Goal: Task Accomplishment & Management: Use online tool/utility

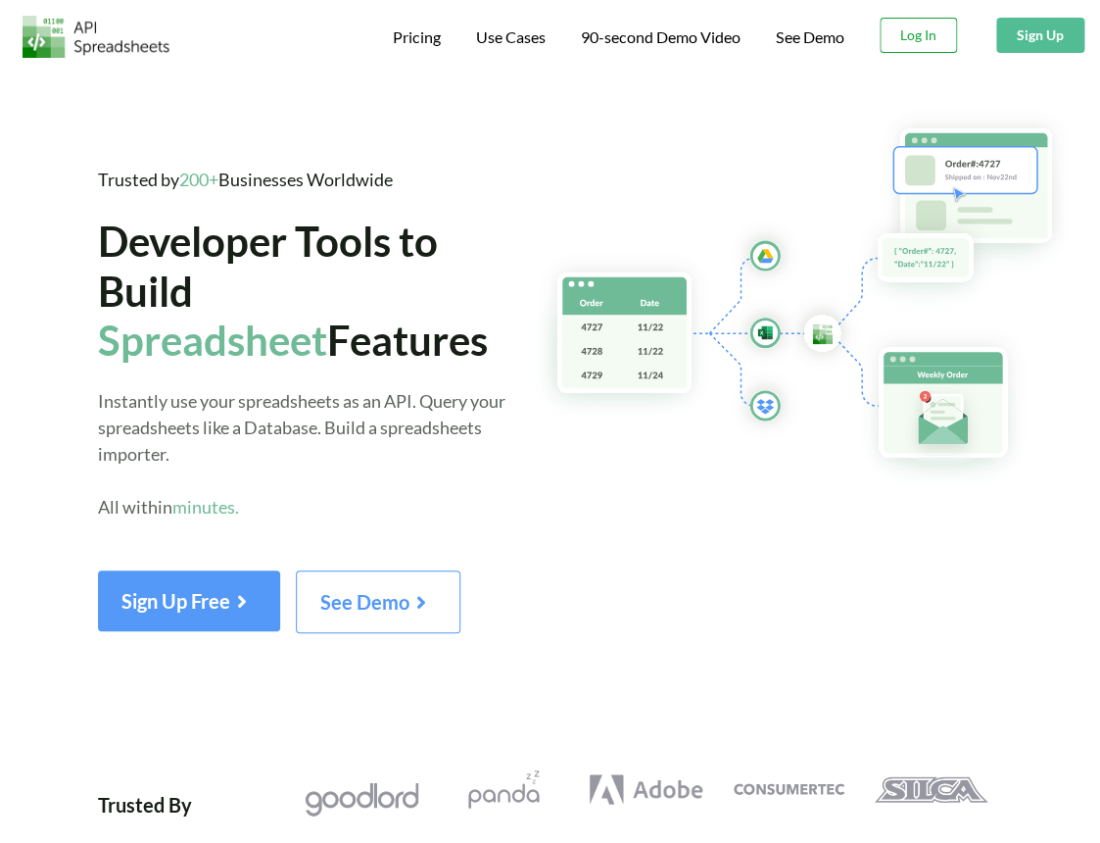
click at [895, 37] on button "Log In" at bounding box center [918, 35] width 77 height 35
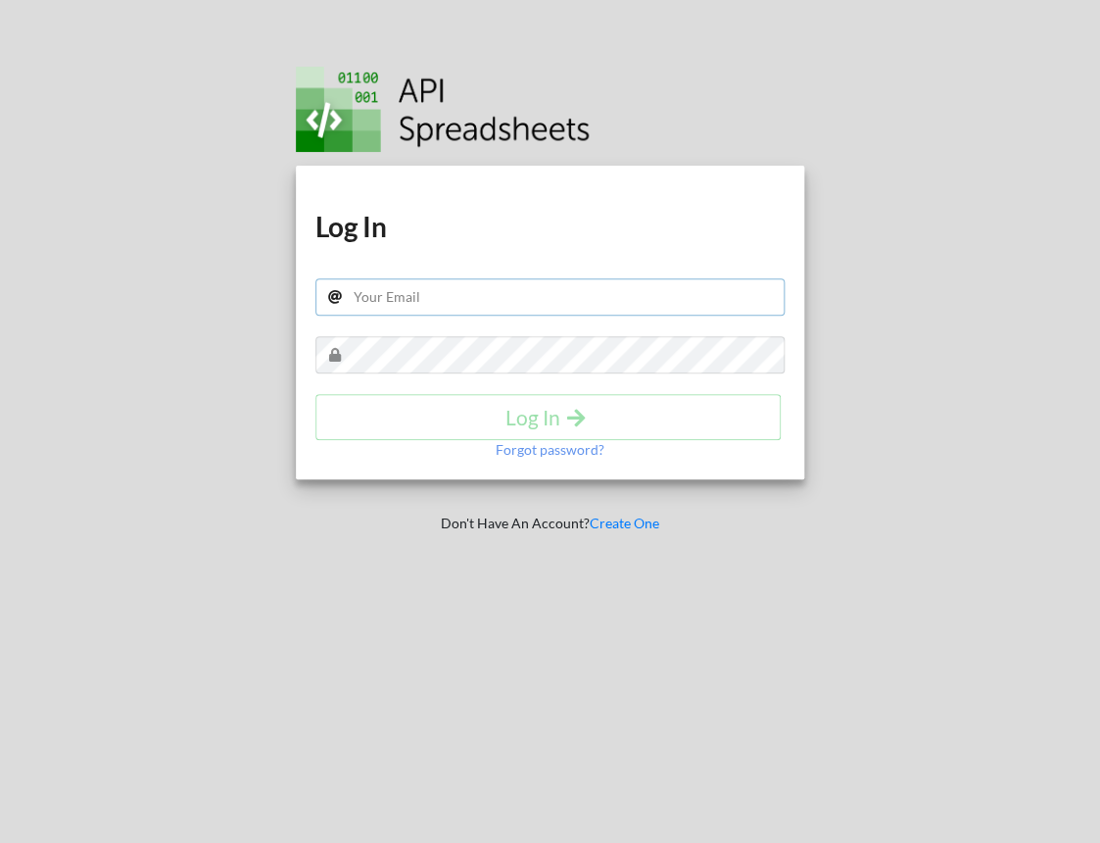
click at [413, 287] on input "text" at bounding box center [549, 296] width 469 height 37
type input "[EMAIL_ADDRESS][PERSON_NAME][DOMAIN_NAME]"
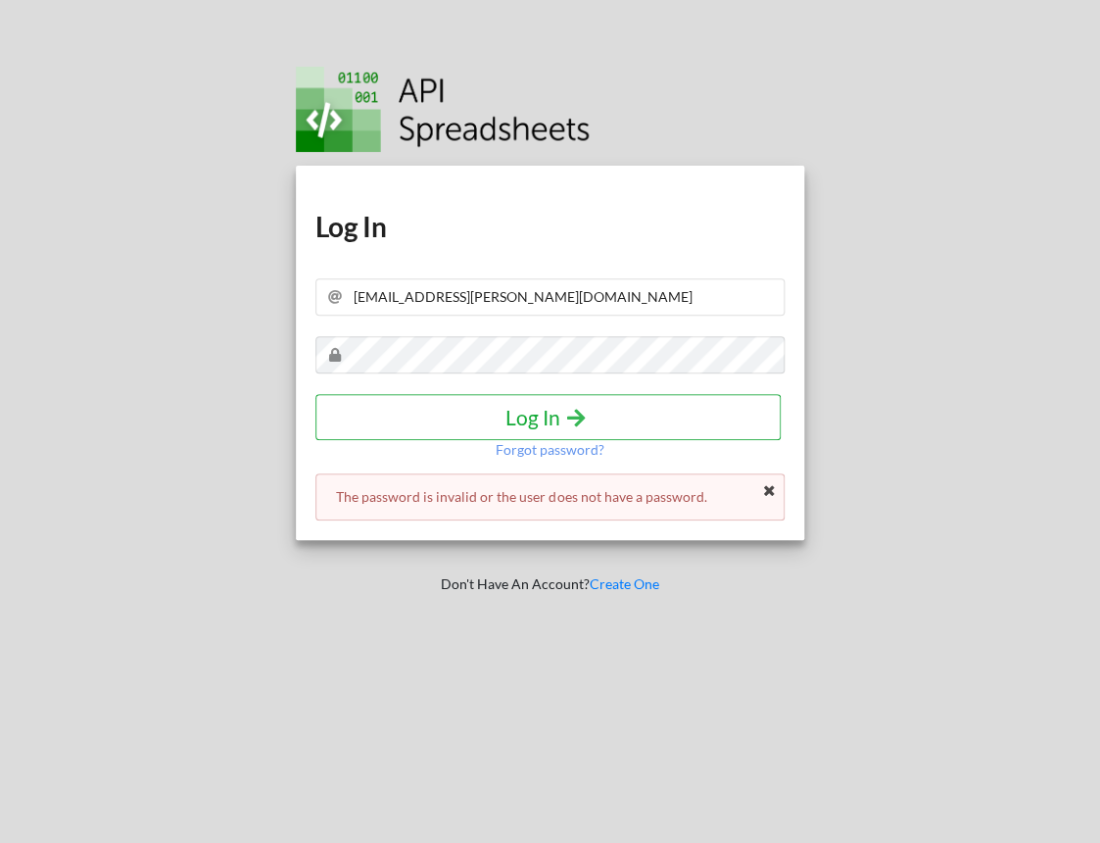
click at [465, 409] on h4 "Log In" at bounding box center [548, 417] width 424 height 24
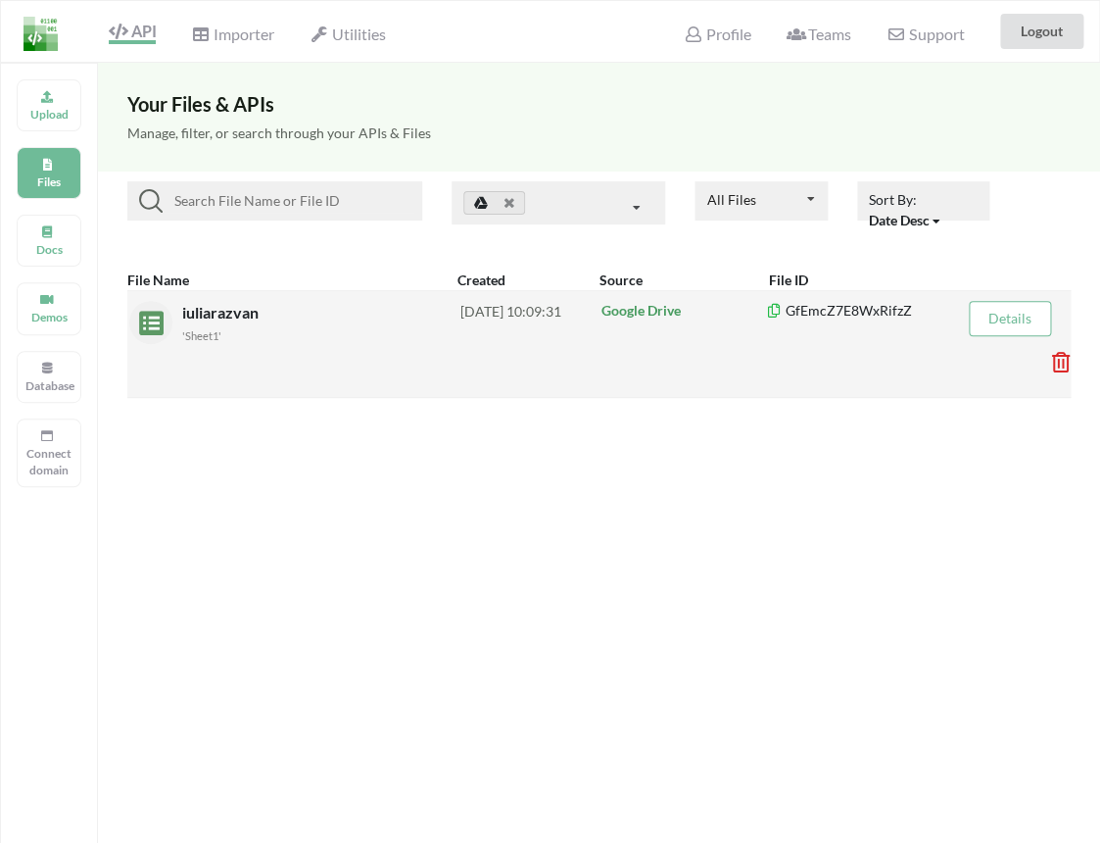
click at [245, 361] on div "iuliarazvan 'Sheet1'" at bounding box center [298, 344] width 323 height 86
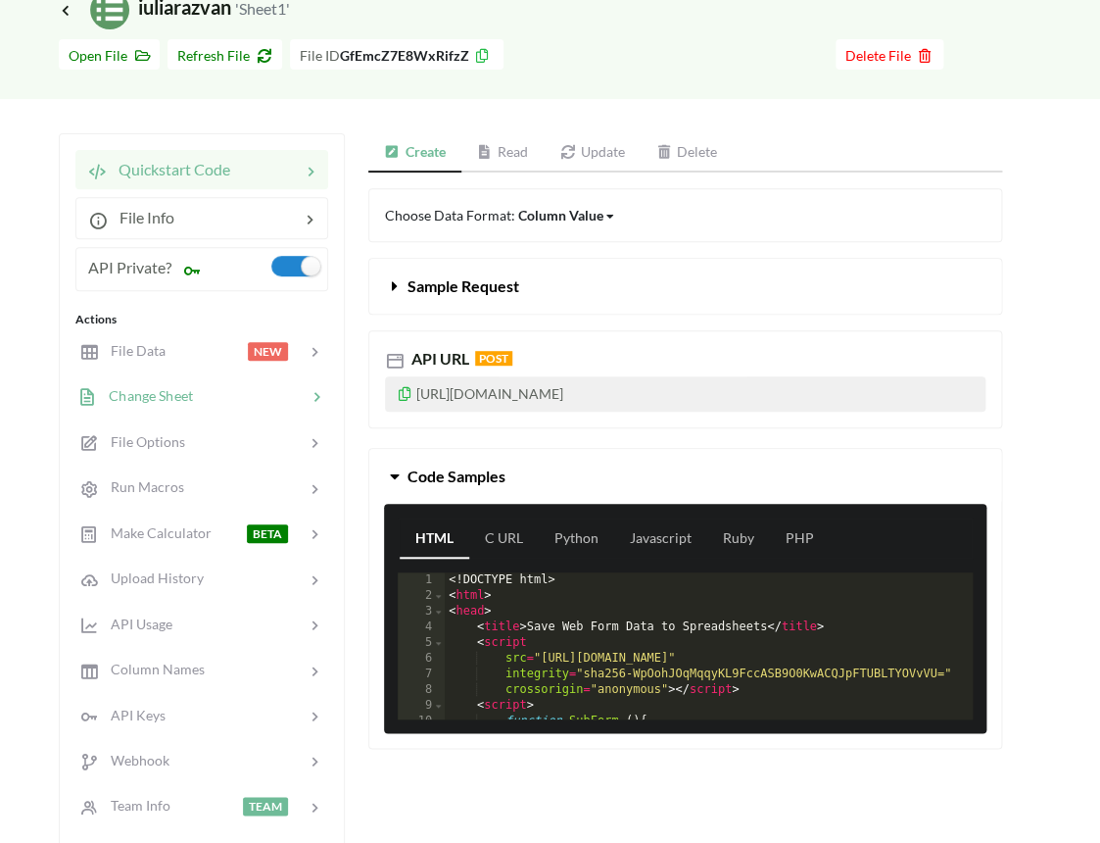
scroll to position [135, 0]
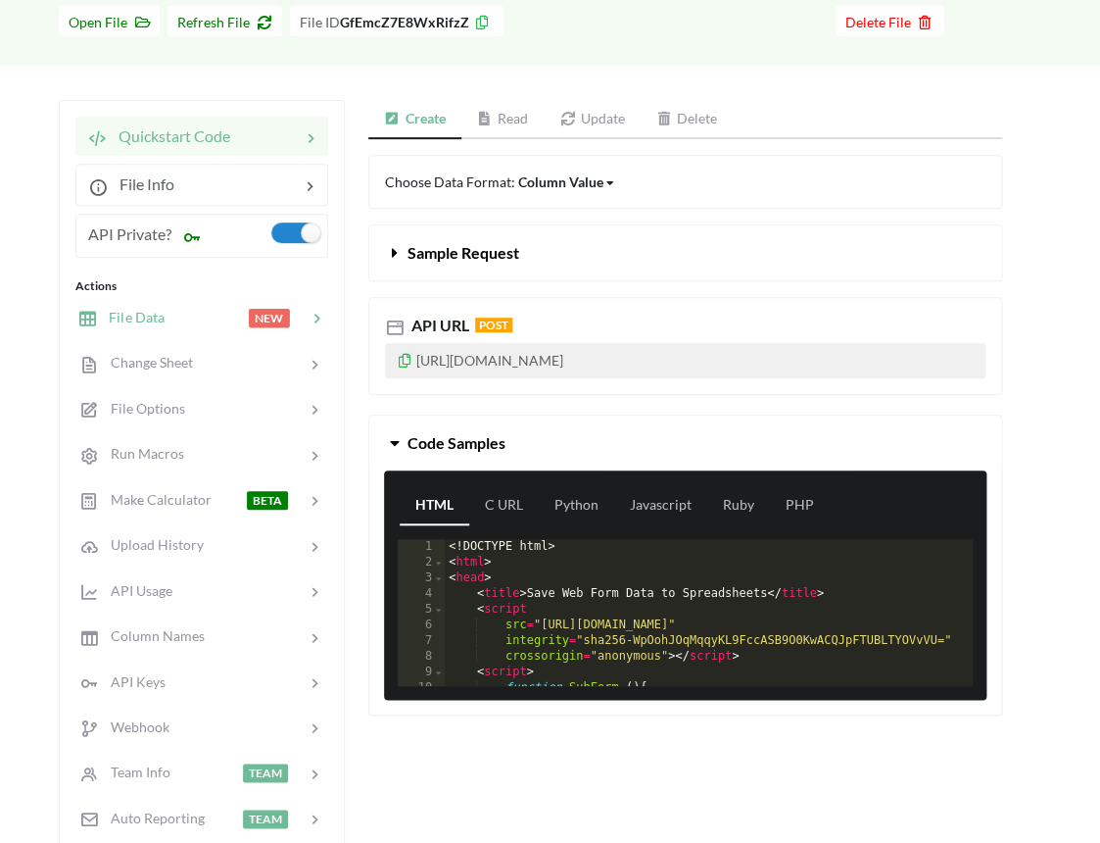
click at [195, 323] on div at bounding box center [206, 318] width 83 height 23
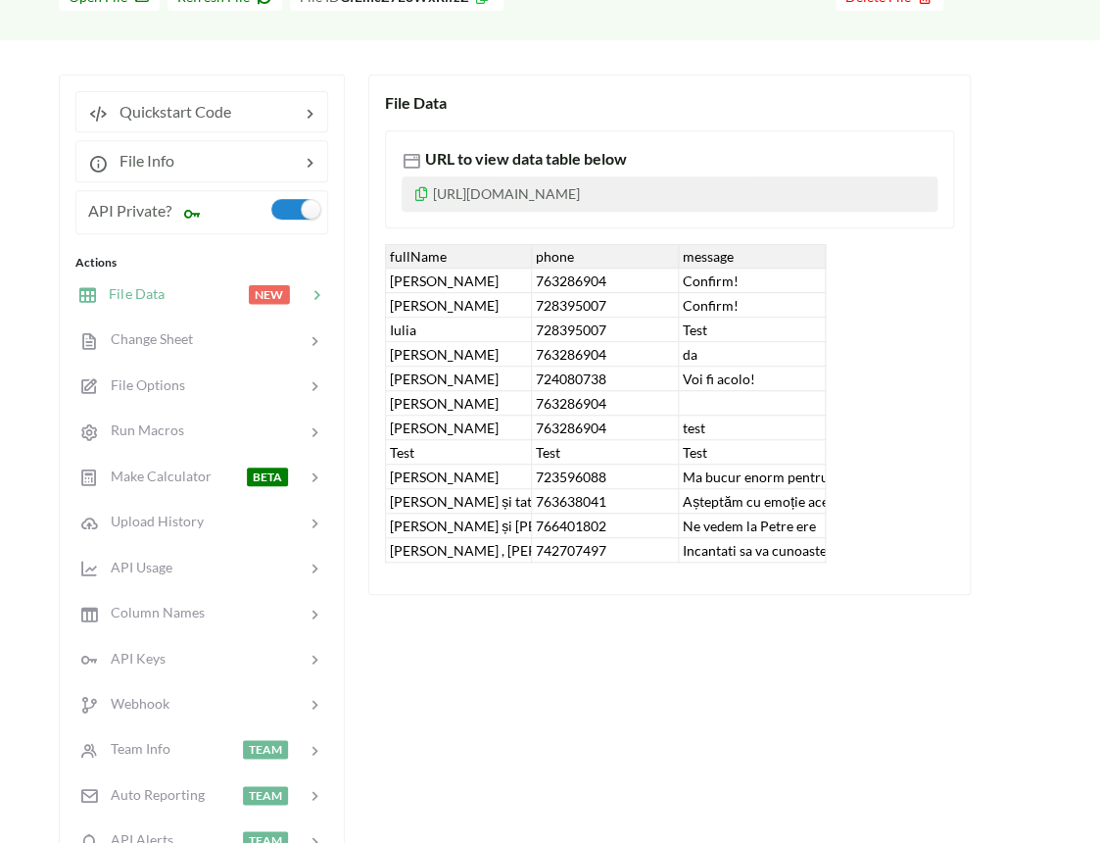
scroll to position [160, 0]
click at [825, 563] on div "Incantati sa va cunoastem mai bine, desi pe mire l-am vazut crescand, acum desc…" at bounding box center [752, 551] width 147 height 24
drag, startPoint x: 814, startPoint y: 574, endPoint x: 789, endPoint y: 574, distance: 25.5
click at [789, 563] on div "Incantati sa va cunoastem mai bine, desi pe mire l-am vazut crescand, acum desc…" at bounding box center [752, 551] width 147 height 24
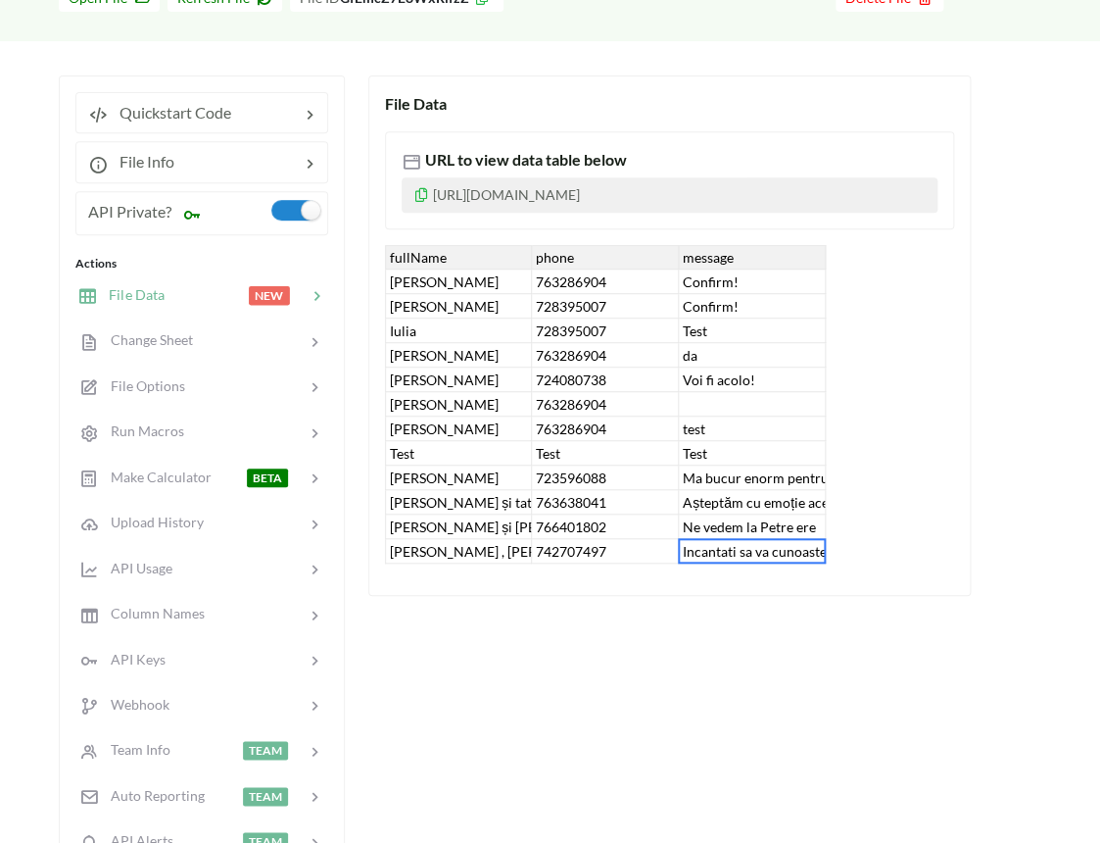
click at [778, 538] on div "Ne vedem la Petre ere" at bounding box center [752, 526] width 147 height 24
click at [785, 514] on div "Așteptăm cu emoție acest eveniment din viața voastră și a noastră!" at bounding box center [752, 502] width 147 height 24
click at [754, 646] on div "File Data URL to view data table below [URL][DOMAIN_NAME] fullName phone messag…" at bounding box center [685, 523] width 634 height 896
